Goal: Task Accomplishment & Management: Manage account settings

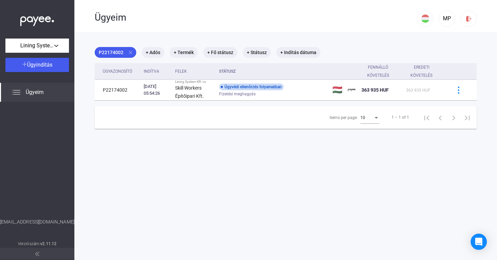
click at [45, 97] on div "Ügyeim" at bounding box center [37, 92] width 74 height 19
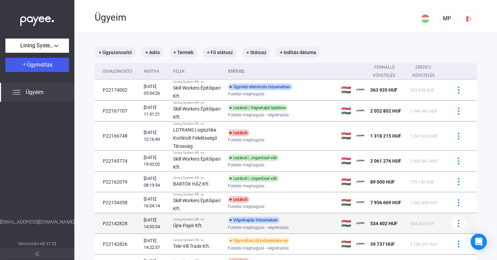
click at [307, 220] on div "Végrehajtás folyamatban Fizetési meghagyás - végrehajtás" at bounding box center [282, 223] width 108 height 13
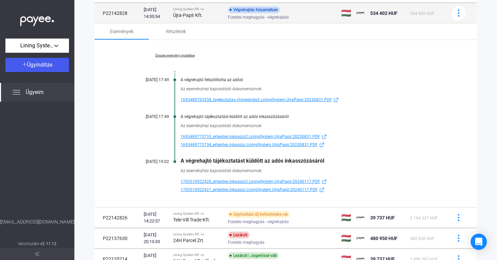
scroll to position [211, 0]
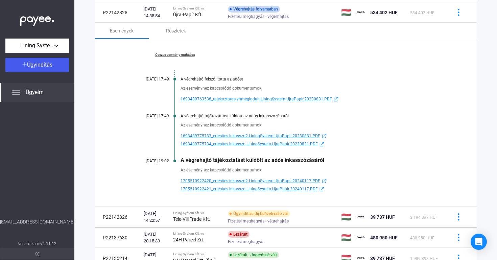
click at [171, 55] on link "Összes esemény mutatása" at bounding box center [174, 55] width 93 height 4
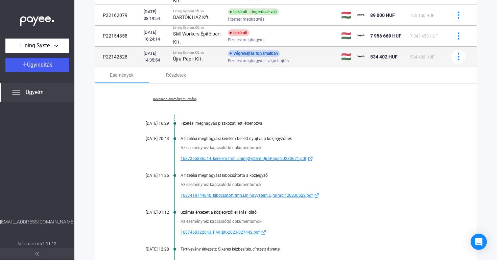
scroll to position [166, 0]
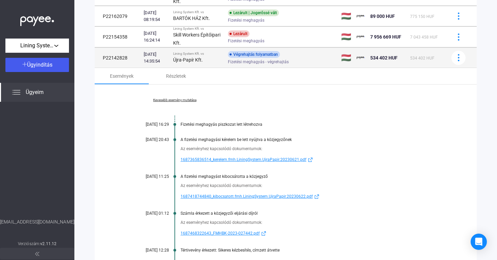
click at [117, 58] on td "P22142828" at bounding box center [118, 58] width 46 height 20
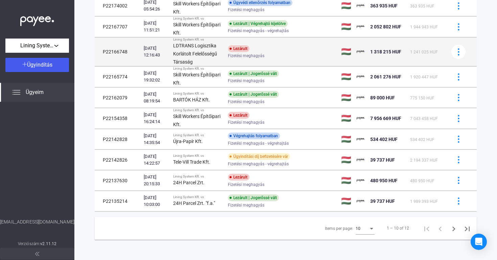
scroll to position [84, 0]
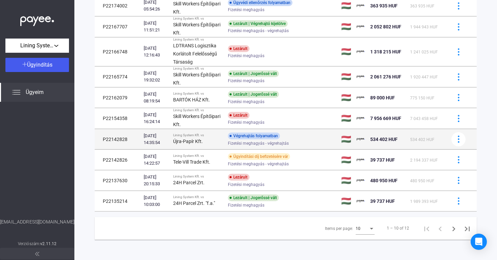
click at [126, 135] on td "P22142828" at bounding box center [118, 139] width 46 height 20
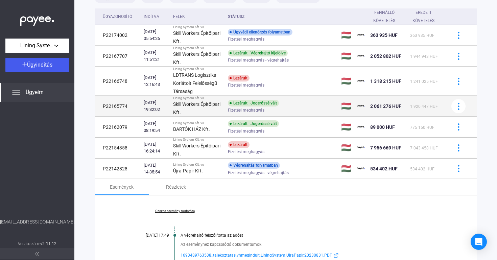
scroll to position [56, 0]
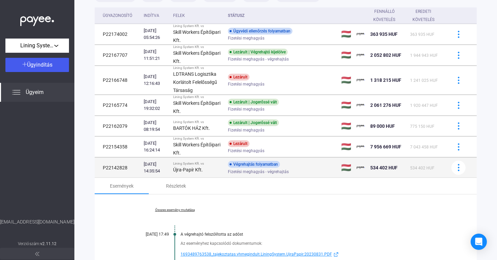
drag, startPoint x: 131, startPoint y: 166, endPoint x: 102, endPoint y: 168, distance: 29.4
click at [102, 168] on td "P22142828" at bounding box center [118, 168] width 46 height 20
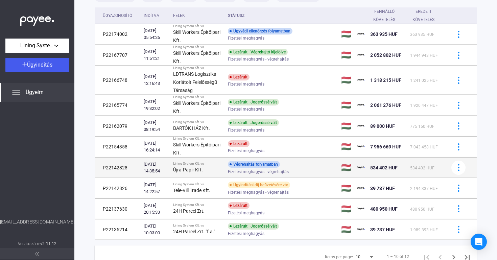
copy td "P22142828"
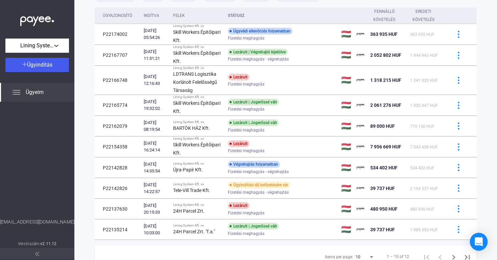
click at [482, 240] on icon "Open Intercom Messenger" at bounding box center [479, 241] width 8 height 9
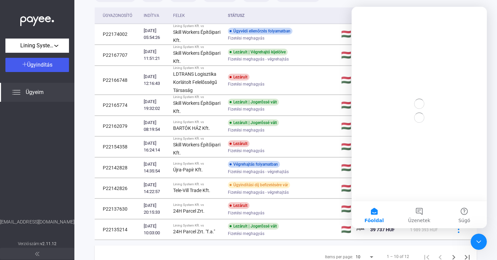
scroll to position [0, 0]
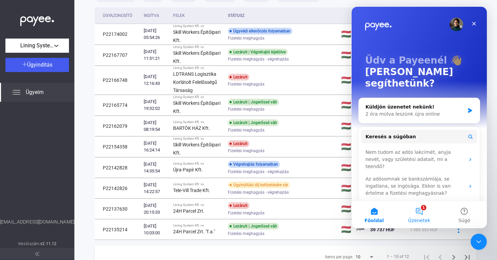
click at [420, 214] on button "1 Üzenetek" at bounding box center [419, 214] width 45 height 27
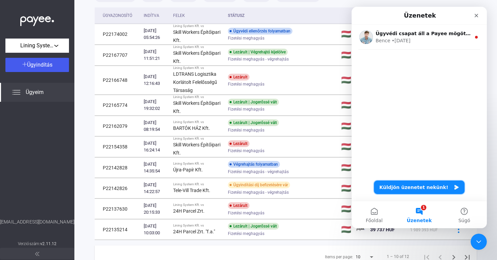
click at [432, 187] on button "Küldjön üzenetet nekünk!" at bounding box center [419, 188] width 91 height 14
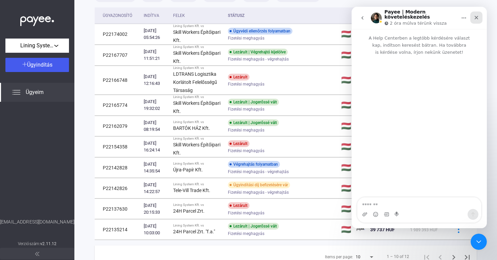
click at [475, 16] on icon "Bezárás" at bounding box center [476, 17] width 5 height 5
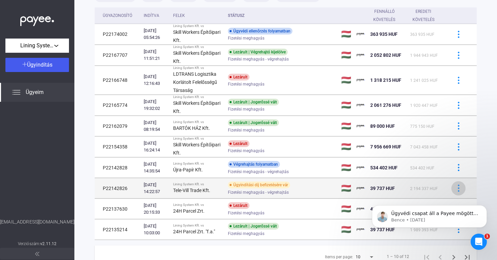
click at [457, 187] on img at bounding box center [458, 188] width 7 height 7
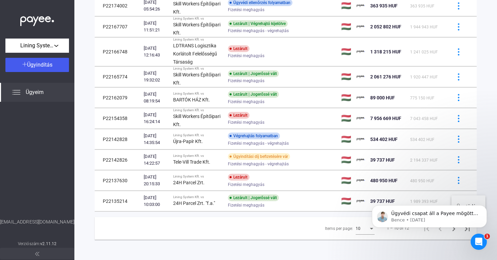
scroll to position [84, 0]
click at [459, 158] on div at bounding box center [248, 130] width 497 height 260
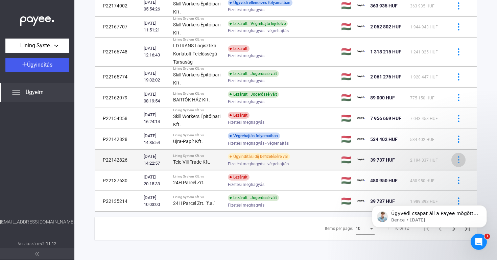
click at [459, 158] on img at bounding box center [458, 159] width 7 height 7
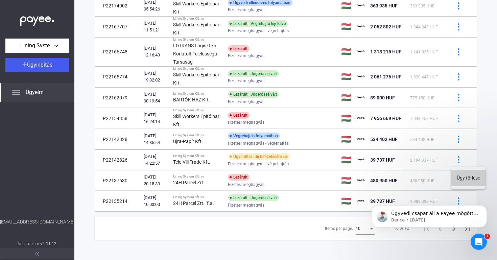
click at [463, 176] on button "Ügy törlése" at bounding box center [468, 178] width 34 height 16
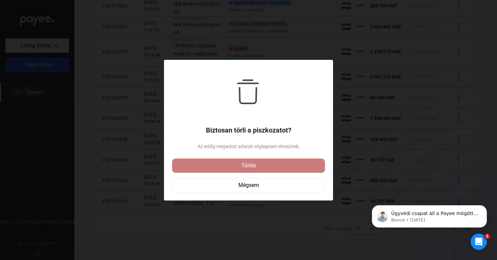
click at [296, 167] on div "Törlés" at bounding box center [248, 166] width 149 height 8
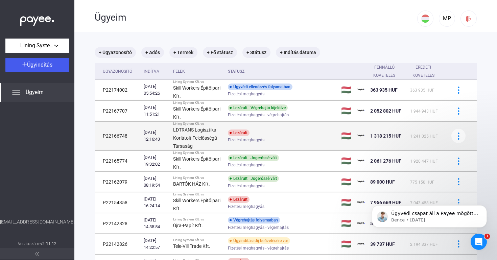
scroll to position [0, 0]
